Goal: Transaction & Acquisition: Purchase product/service

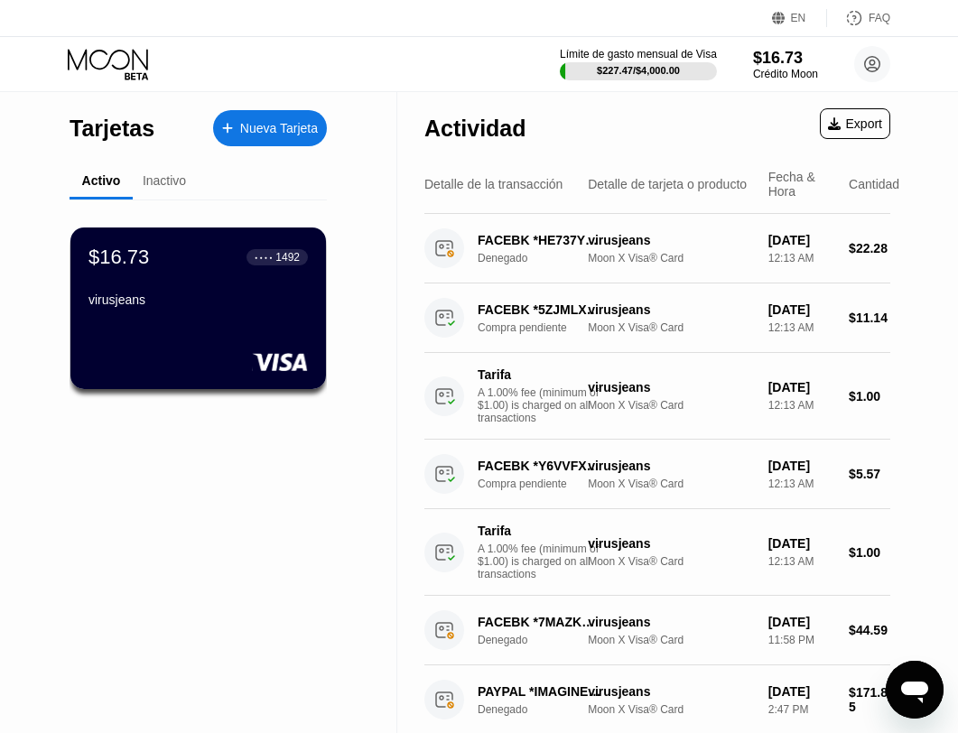
click at [105, 58] on icon at bounding box center [110, 65] width 84 height 32
click at [876, 61] on circle at bounding box center [872, 64] width 36 height 36
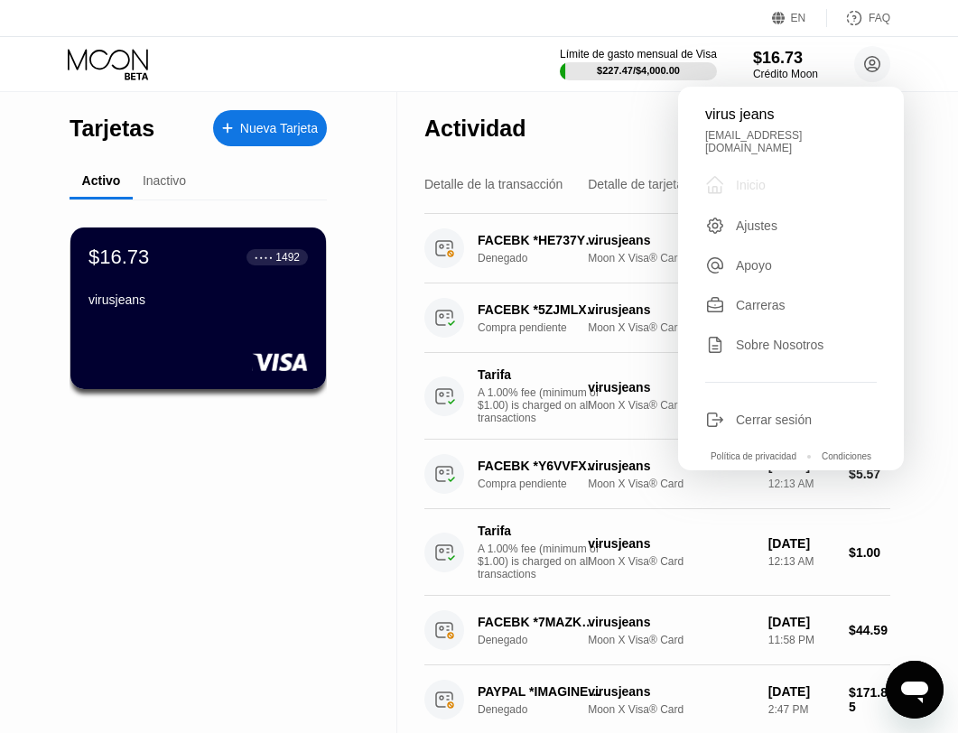
click at [779, 177] on div " Inicio" at bounding box center [791, 185] width 172 height 22
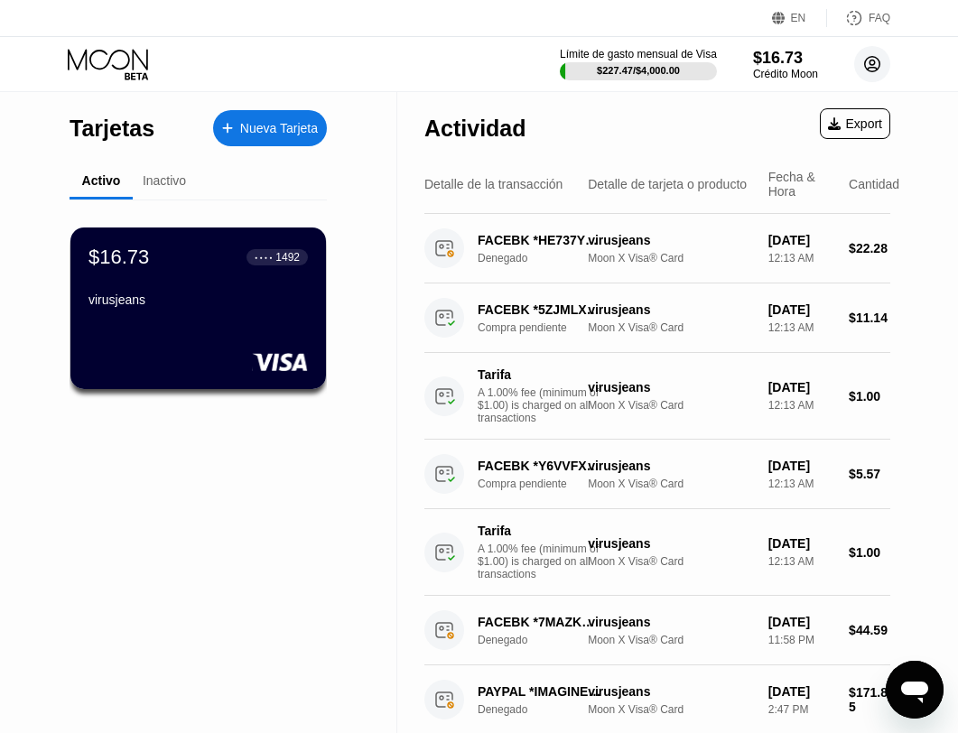
click at [873, 65] on circle at bounding box center [872, 64] width 36 height 36
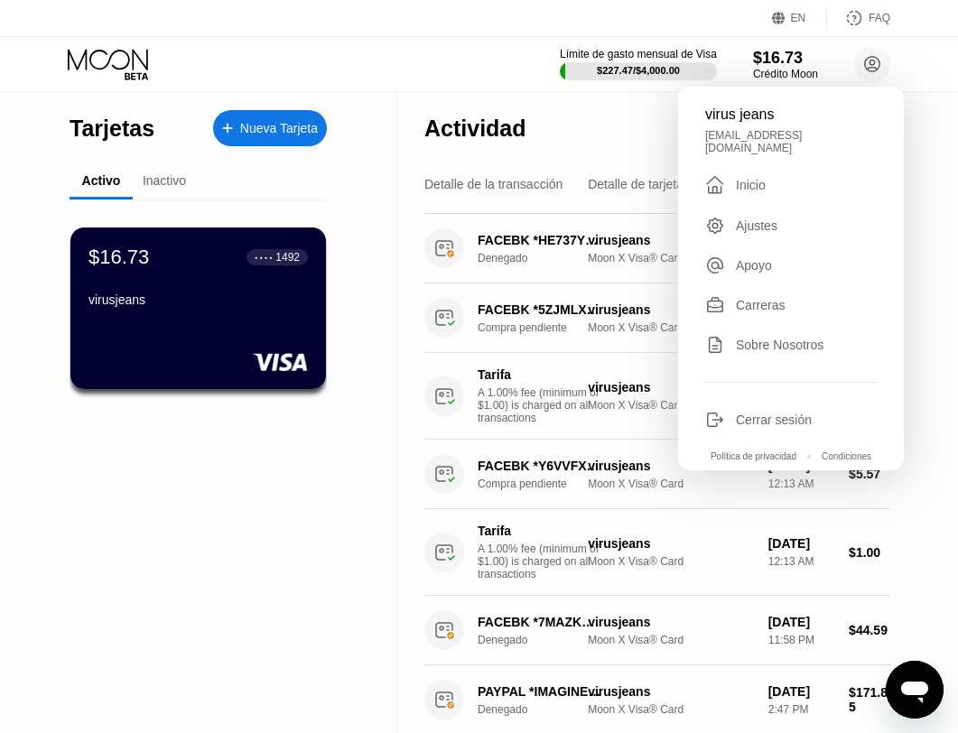
click at [163, 131] on div "Tarjetas Nueva Tarjeta" at bounding box center [198, 123] width 257 height 63
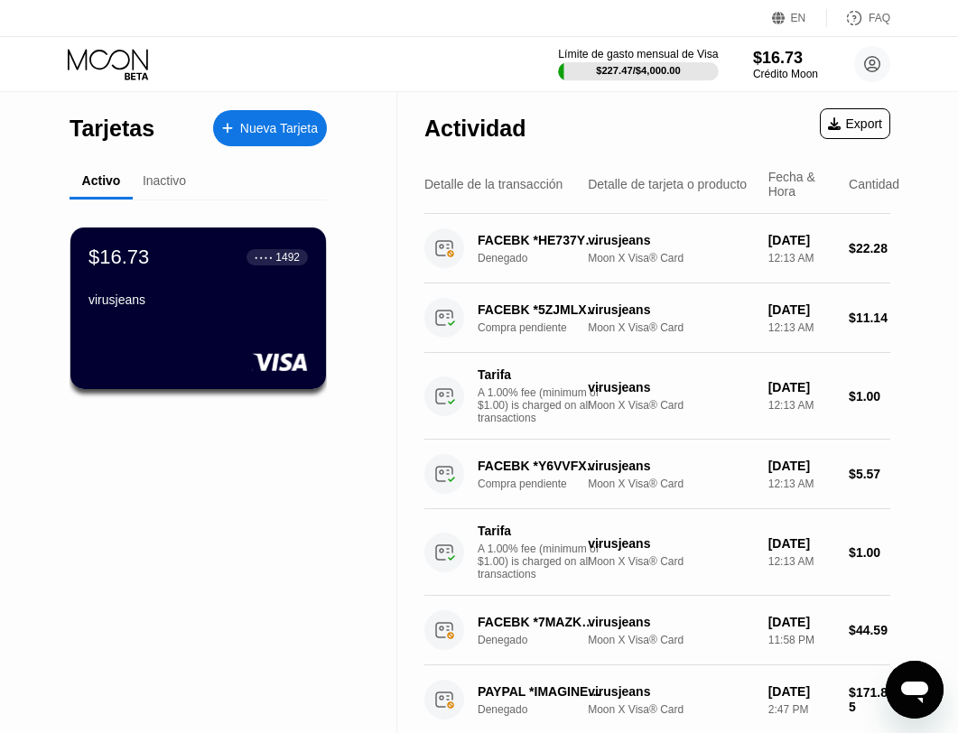
click at [636, 63] on div at bounding box center [638, 71] width 160 height 18
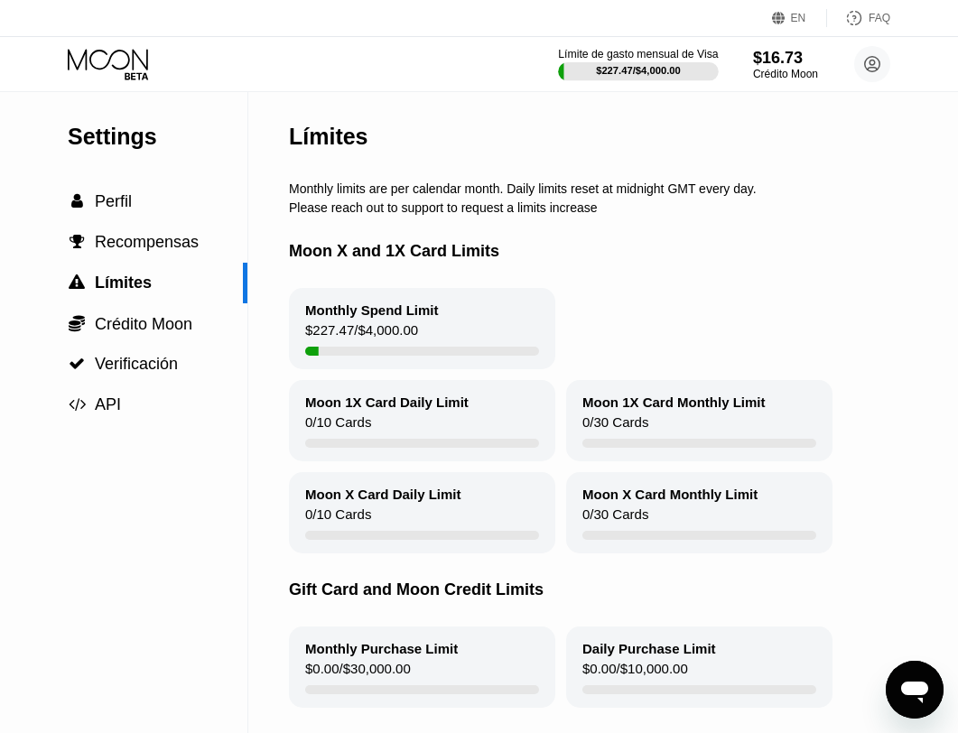
click at [674, 59] on div "Límite de gasto mensual de Visa" at bounding box center [638, 54] width 160 height 13
click at [792, 63] on div "$16.73" at bounding box center [785, 57] width 66 height 19
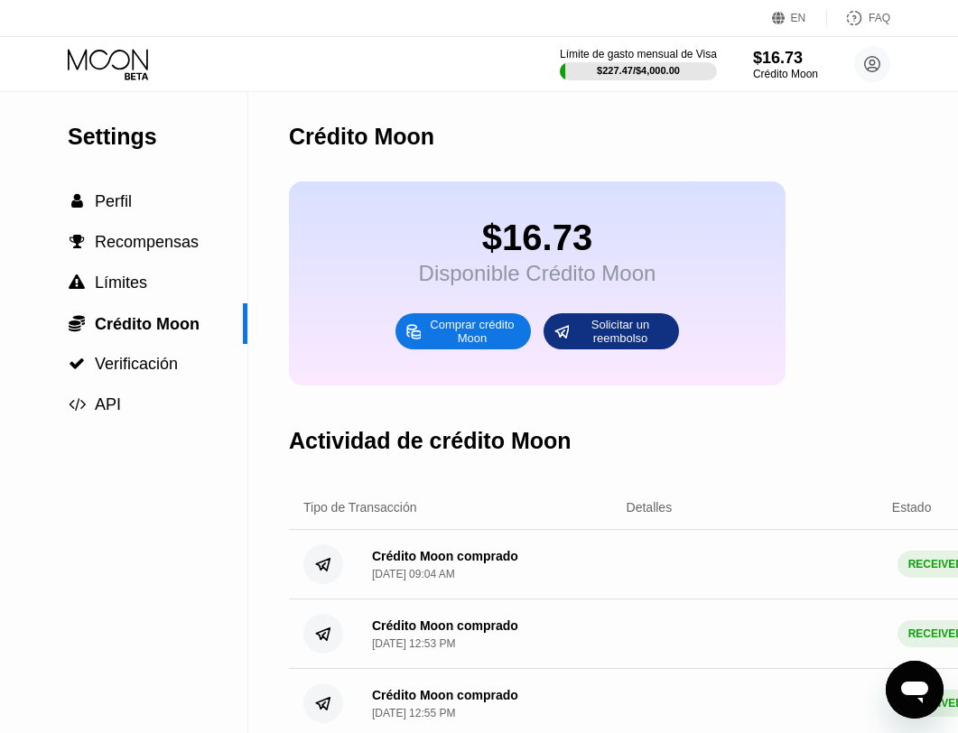
click at [484, 321] on div "Comprar crédito Moon" at bounding box center [471, 331] width 99 height 29
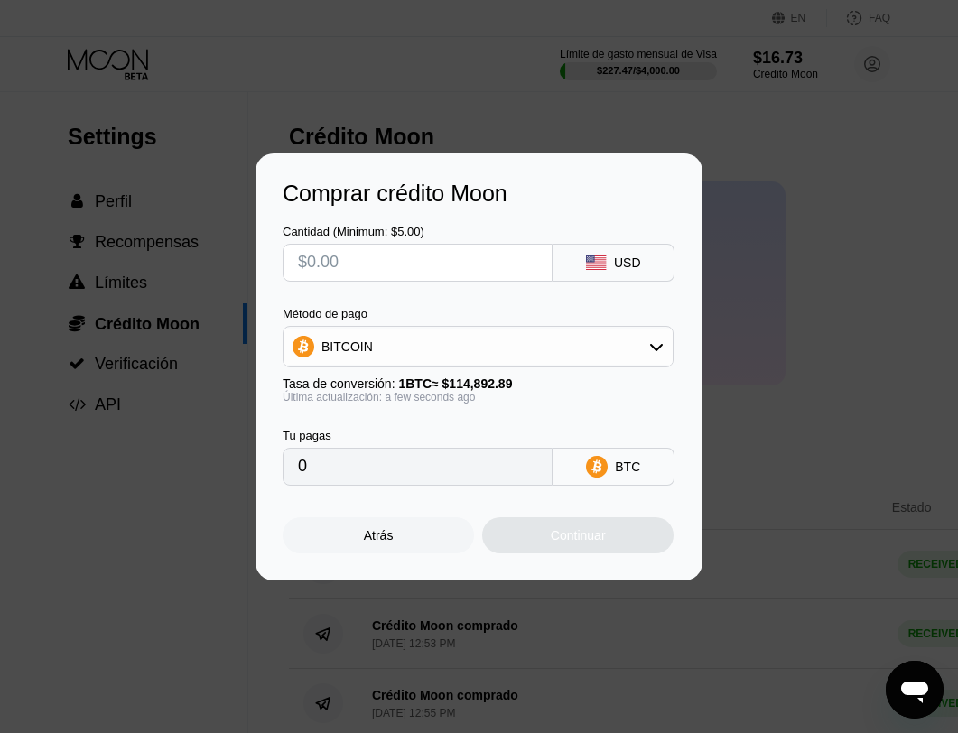
click at [484, 259] on input "text" at bounding box center [417, 263] width 239 height 36
type input "$1"
type input "0.00000871"
type input "$10"
type input "0.00008704"
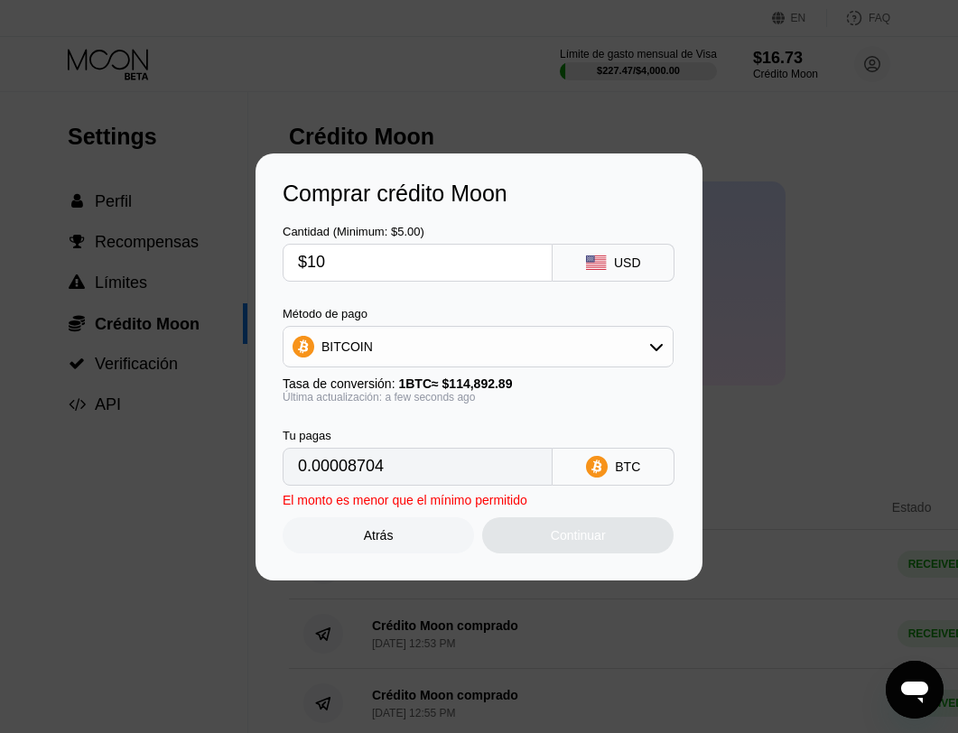
type input "$100"
type input "0.00087038"
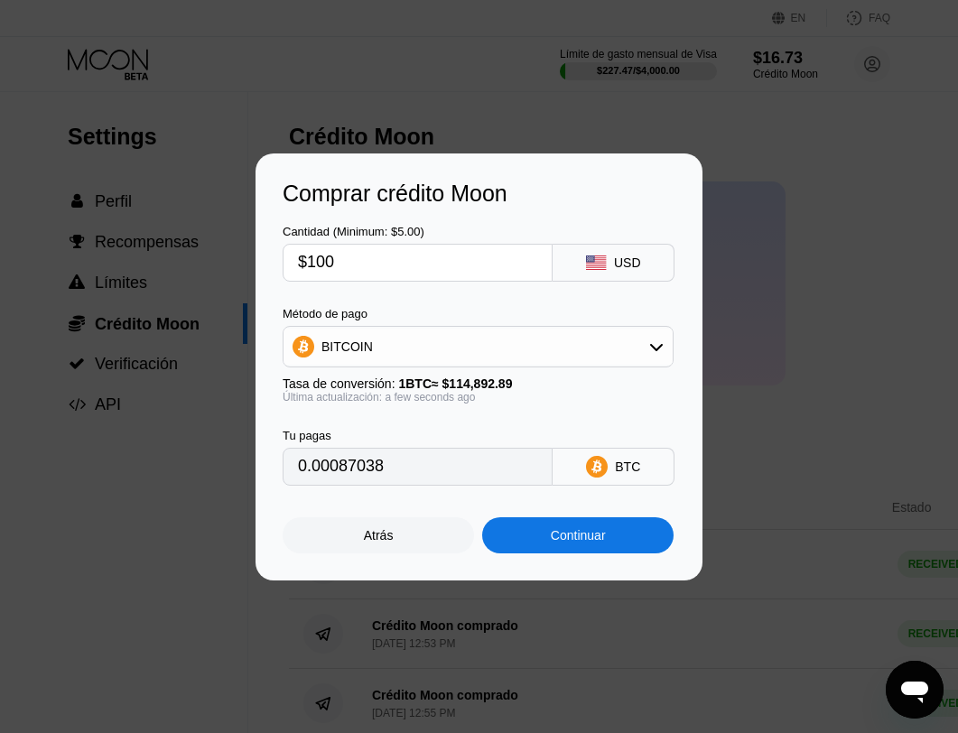
type input "$100"
click at [487, 352] on div "BITCOIN" at bounding box center [477, 347] width 389 height 36
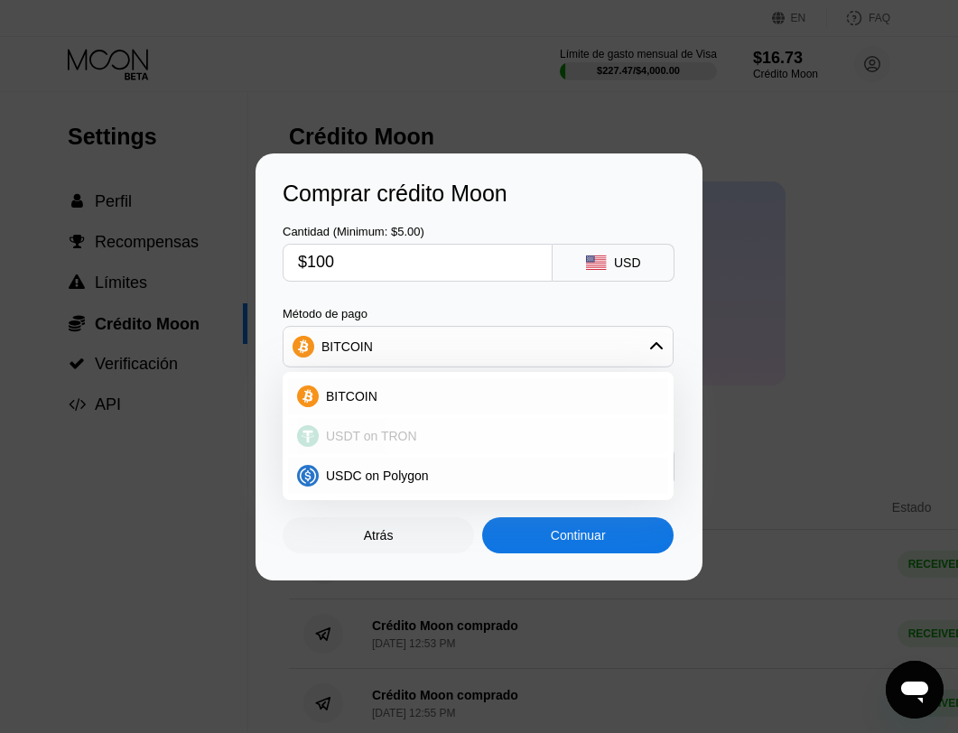
click at [426, 449] on div "USDT on TRON" at bounding box center [478, 436] width 380 height 36
type input "101.01"
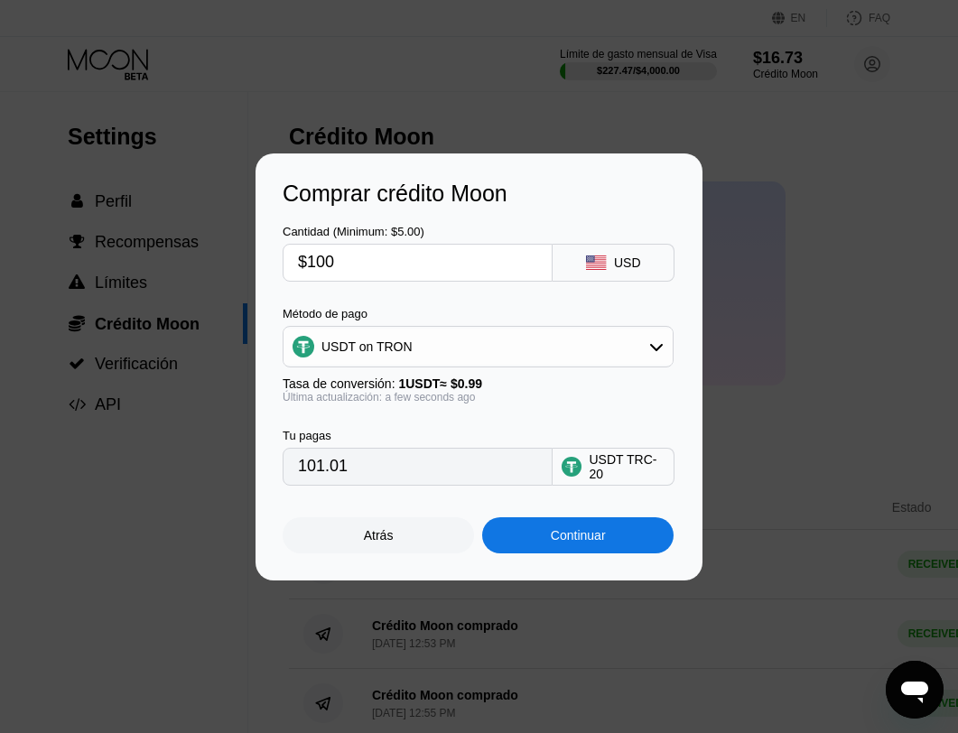
click at [373, 260] on input "$100" at bounding box center [417, 263] width 239 height 36
type input "$3"
type input "3.03"
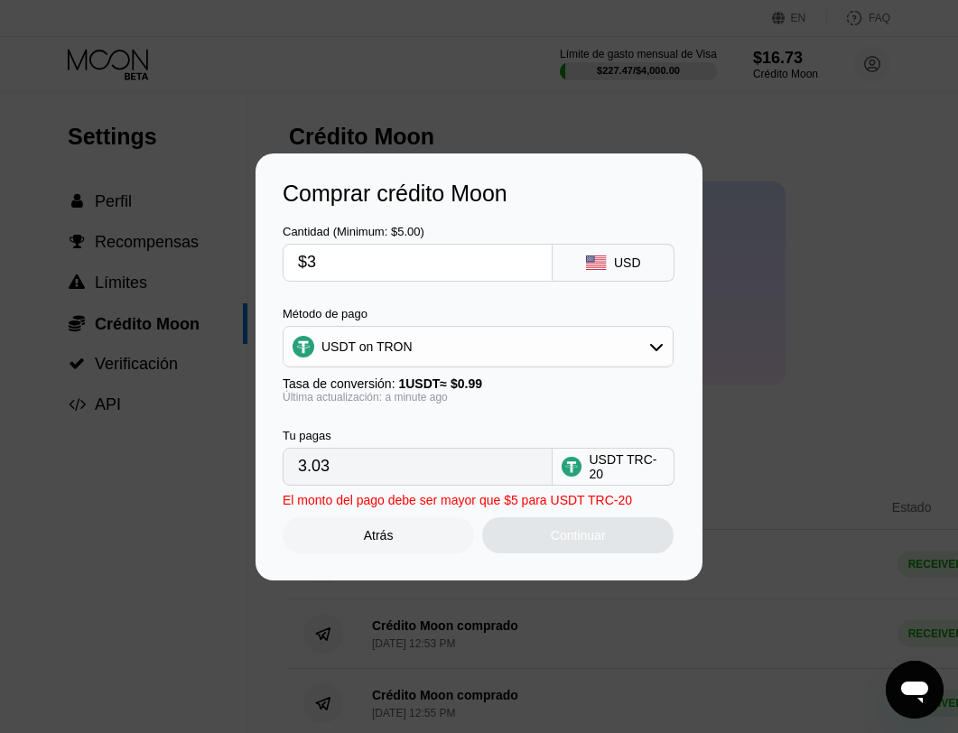
type input "$30"
type input "30.30"
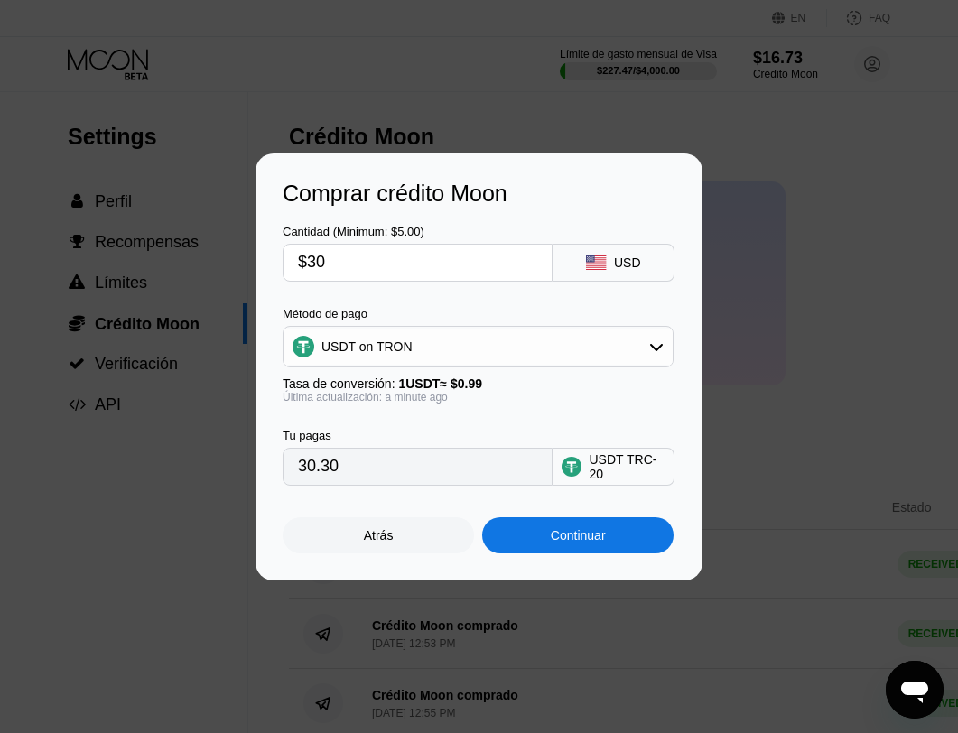
type input "$300"
type input "303.03"
type input "$300"
click at [540, 534] on div "Continuar" at bounding box center [577, 535] width 191 height 36
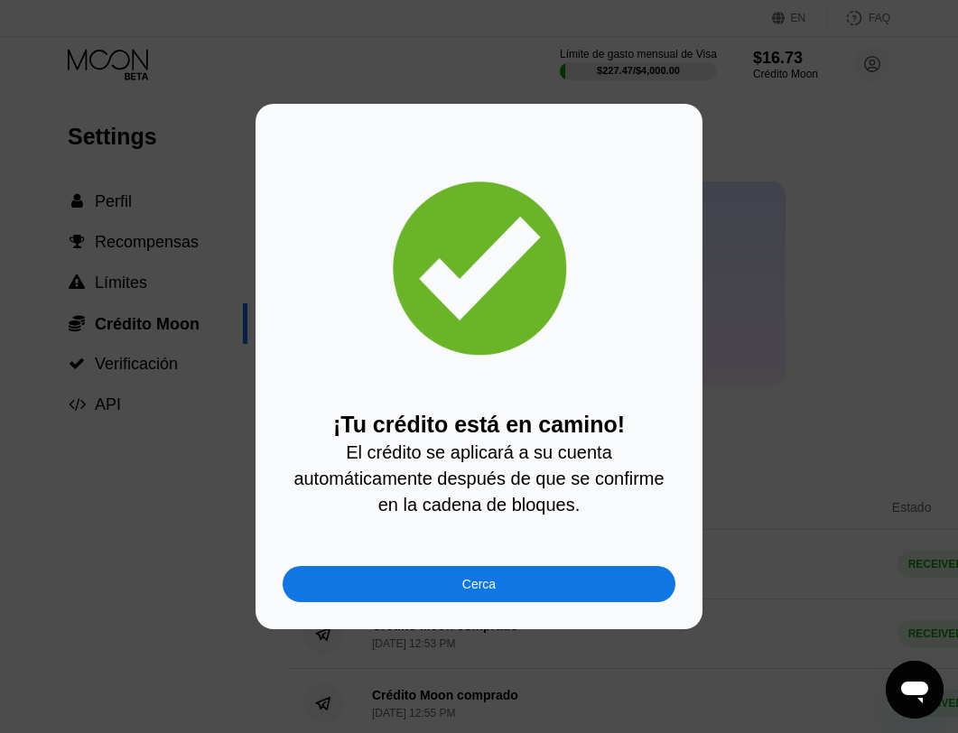
click at [403, 576] on div "Cerca" at bounding box center [479, 584] width 393 height 36
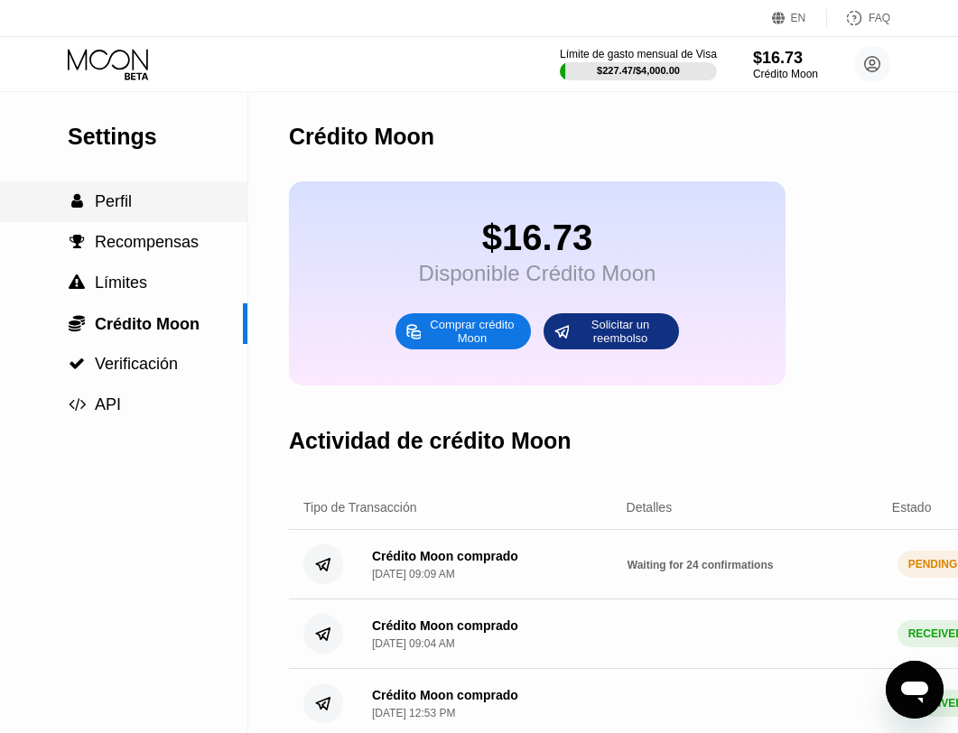
click at [118, 197] on span "Perfil" at bounding box center [113, 201] width 37 height 18
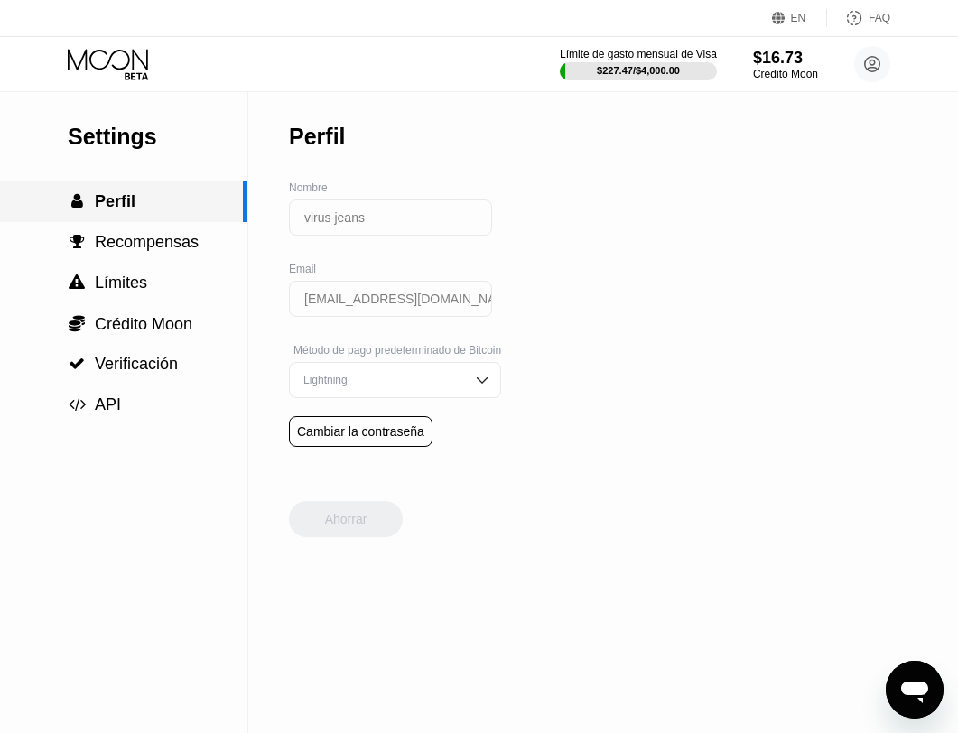
click at [118, 197] on span "Perfil" at bounding box center [115, 201] width 41 height 18
click at [90, 61] on icon at bounding box center [108, 59] width 80 height 21
